Goal: Information Seeking & Learning: Learn about a topic

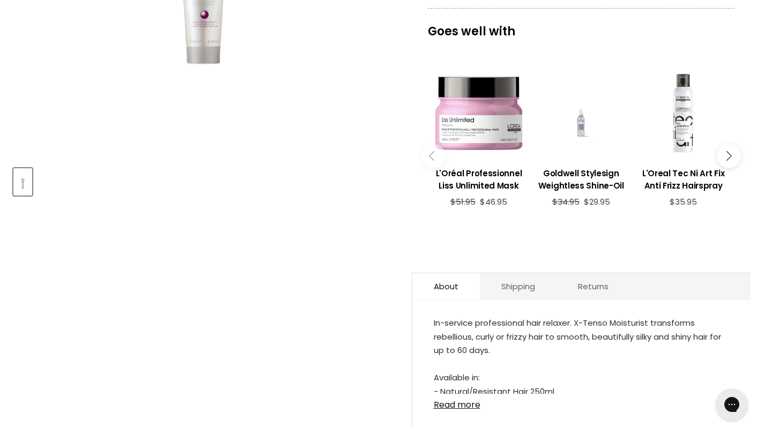
scroll to position [271, 0]
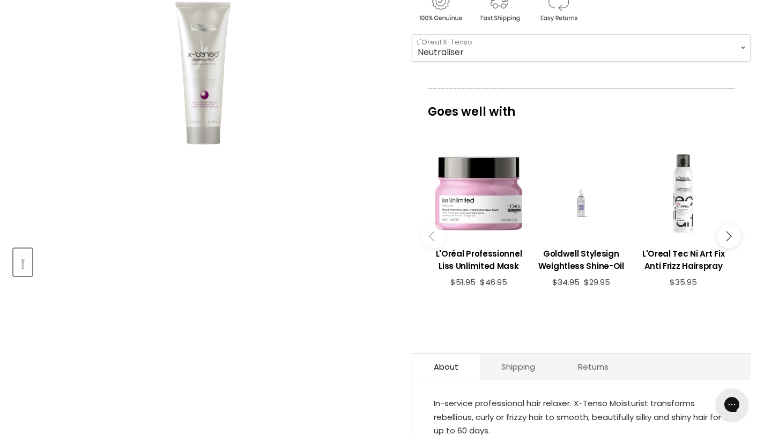
click at [194, 69] on img "L'Oreal X-Tenso Moisturist image. Click or Scroll to Zoom." at bounding box center [203, 48] width 241 height 362
click at [564, 48] on select "Natural Hair Neutraliser" at bounding box center [581, 47] width 339 height 27
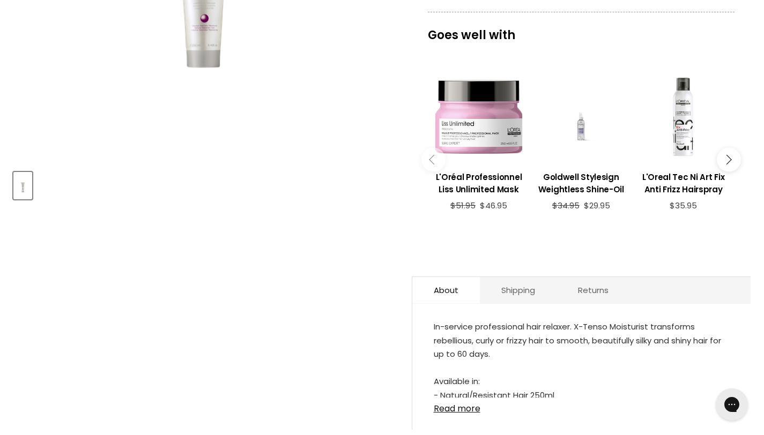
scroll to position [350, 0]
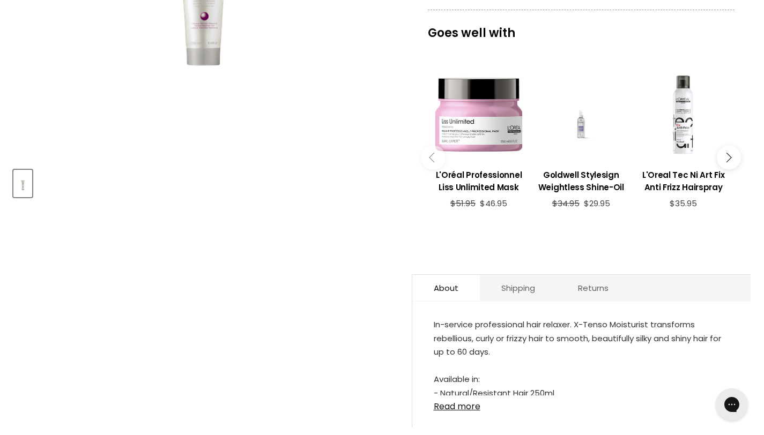
click at [734, 153] on button "Main content" at bounding box center [729, 157] width 24 height 24
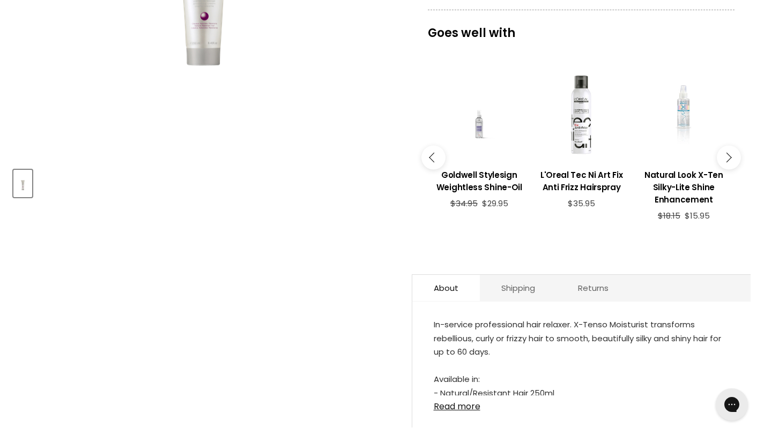
click at [735, 153] on button "Main content" at bounding box center [729, 157] width 24 height 24
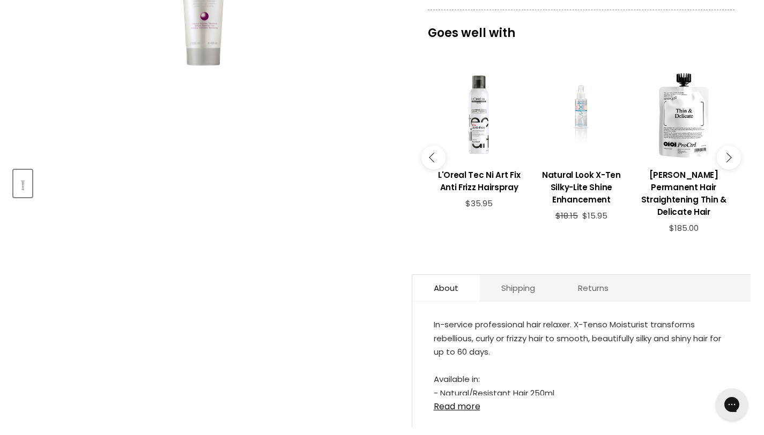
click at [733, 154] on button "Main content" at bounding box center [729, 157] width 24 height 24
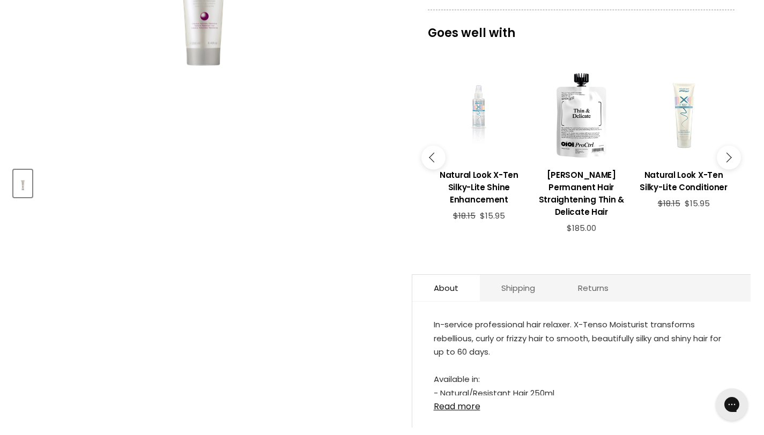
click at [733, 154] on button "Main content" at bounding box center [729, 157] width 24 height 24
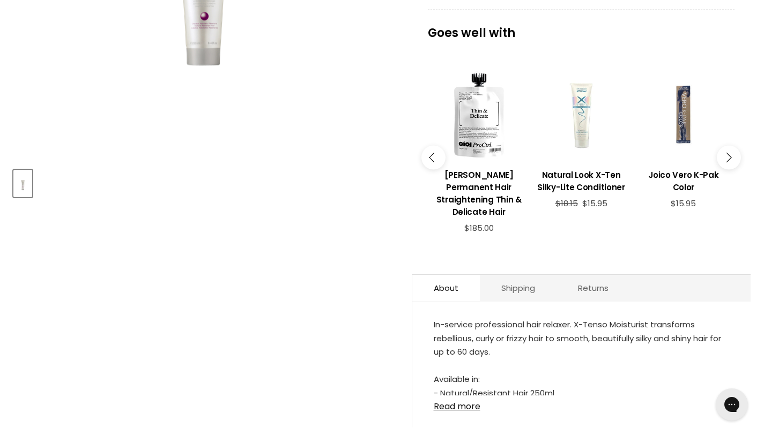
click at [733, 154] on button "Main content" at bounding box center [729, 157] width 24 height 24
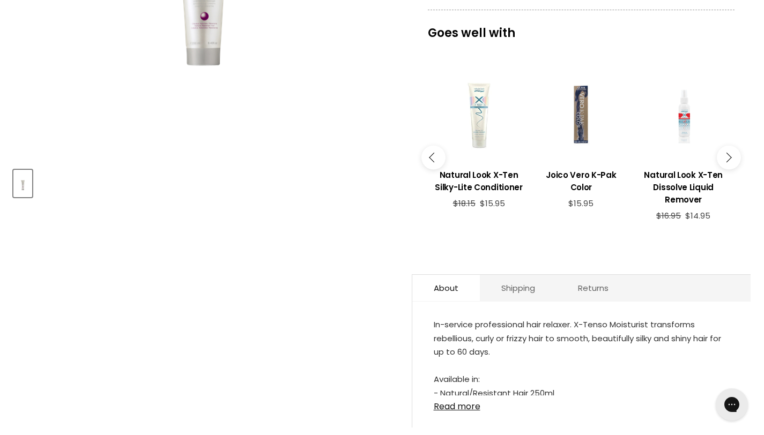
click at [733, 154] on button "Main content" at bounding box center [729, 157] width 24 height 24
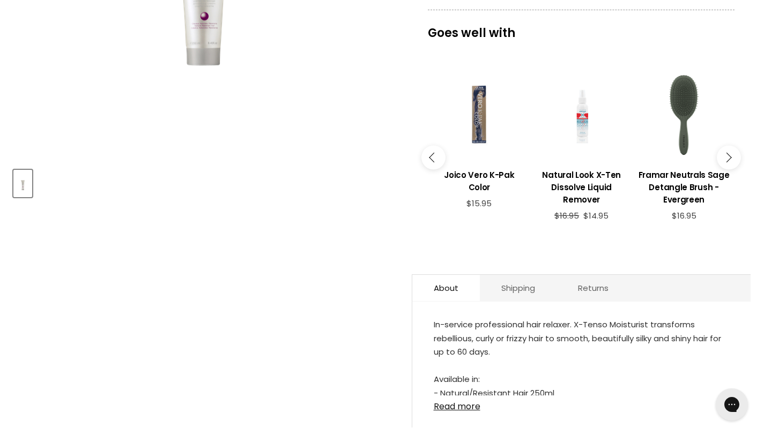
click at [733, 154] on button "Main content" at bounding box center [729, 157] width 24 height 24
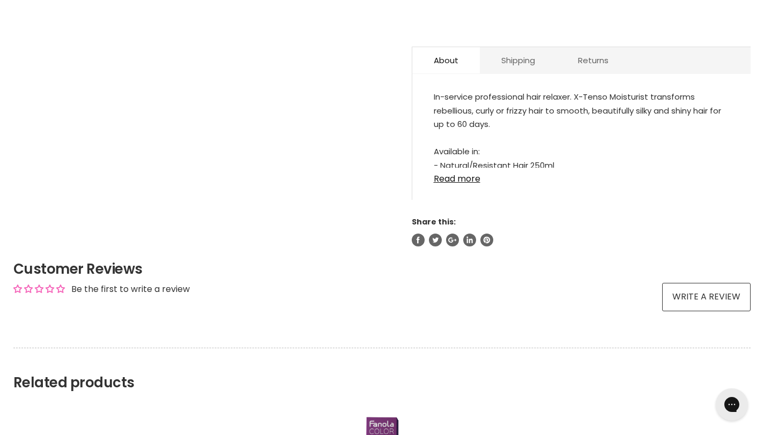
scroll to position [580, 0]
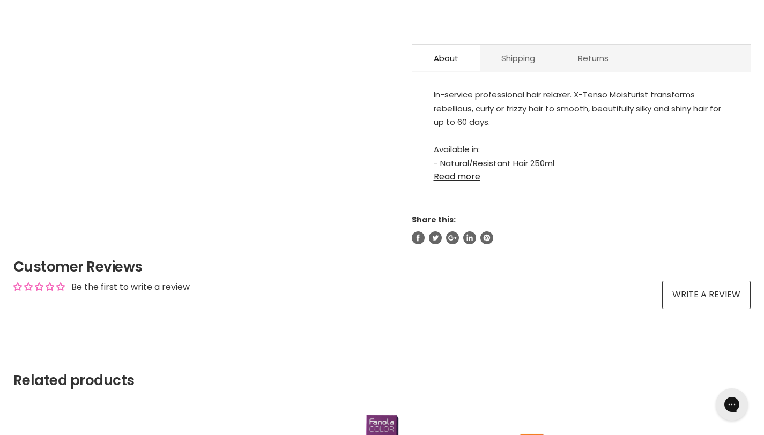
click at [468, 166] on link "Read more" at bounding box center [582, 174] width 296 height 16
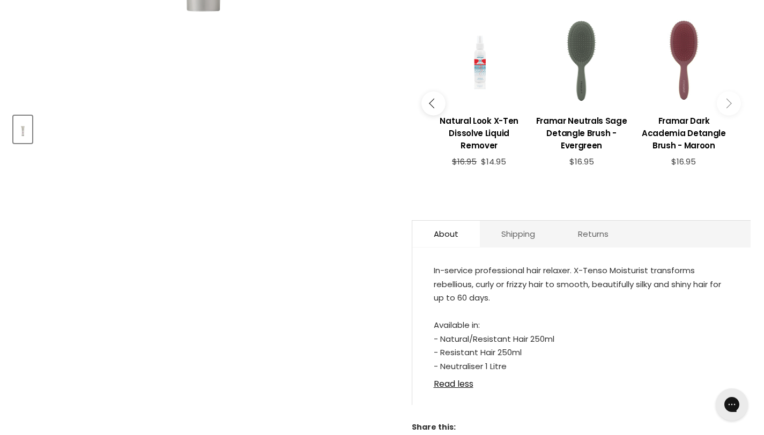
scroll to position [416, 0]
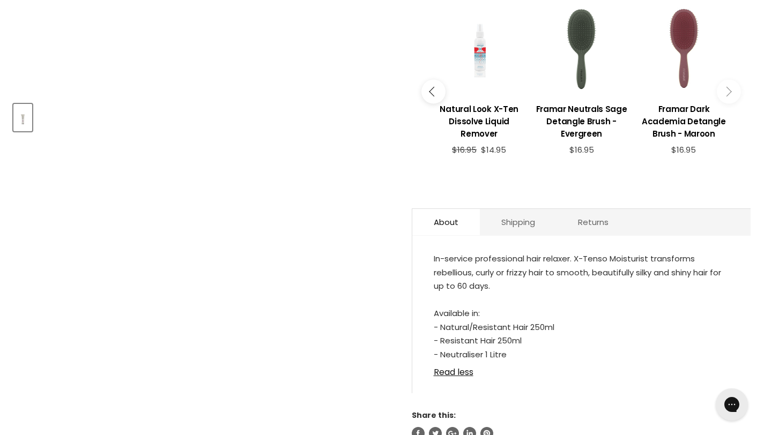
click at [726, 87] on icon "Main content" at bounding box center [726, 92] width 10 height 10
